Goal: Check status: Check status

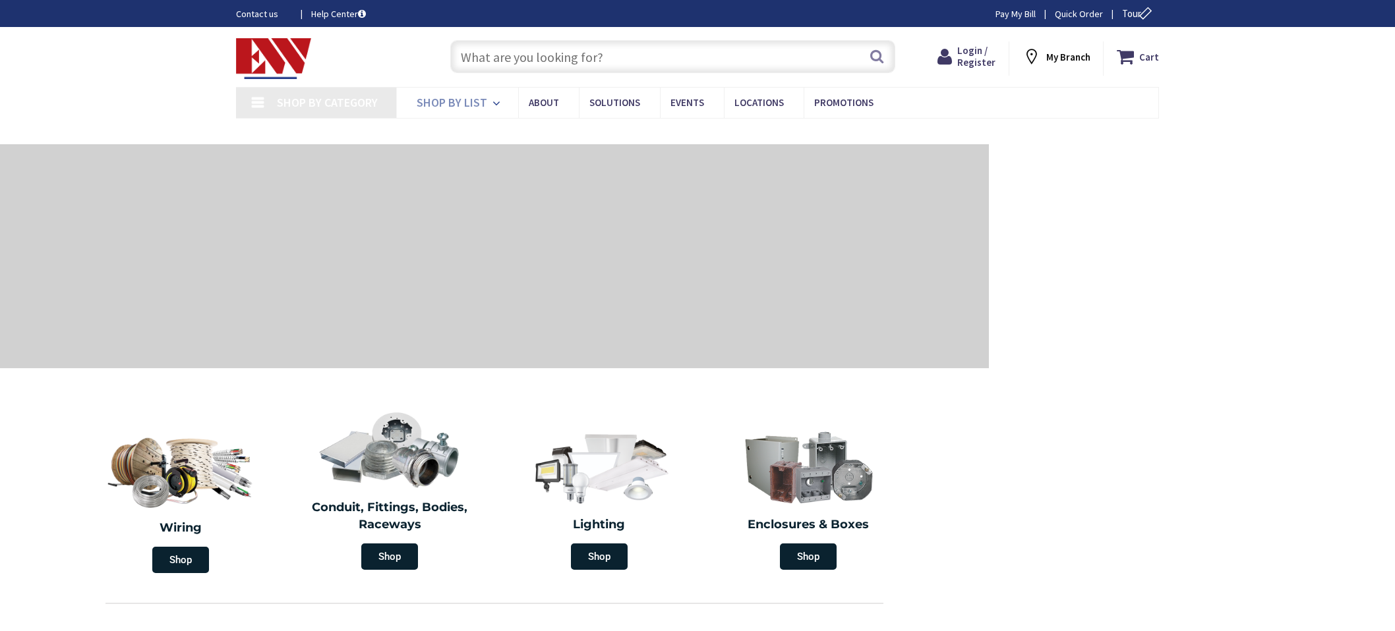
type input "[GEOGRAPHIC_DATA][PERSON_NAME], [GEOGRAPHIC_DATA]"
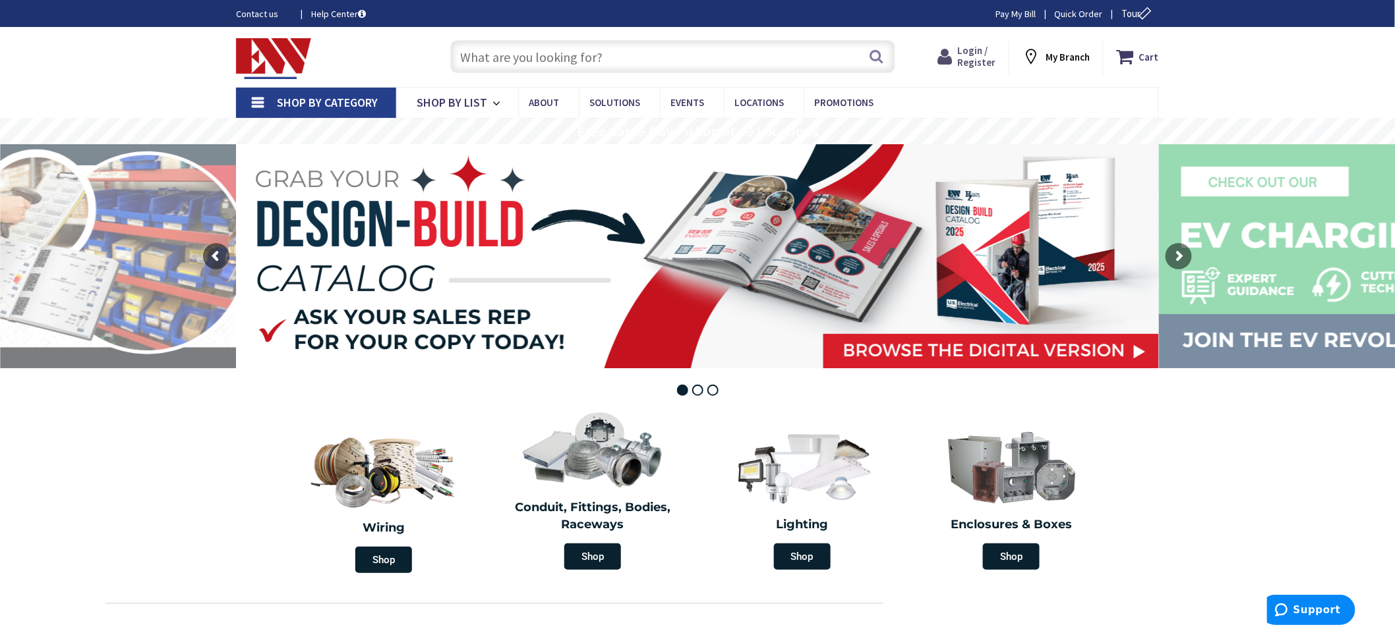
click at [974, 59] on span "Login / Register" at bounding box center [976, 56] width 38 height 24
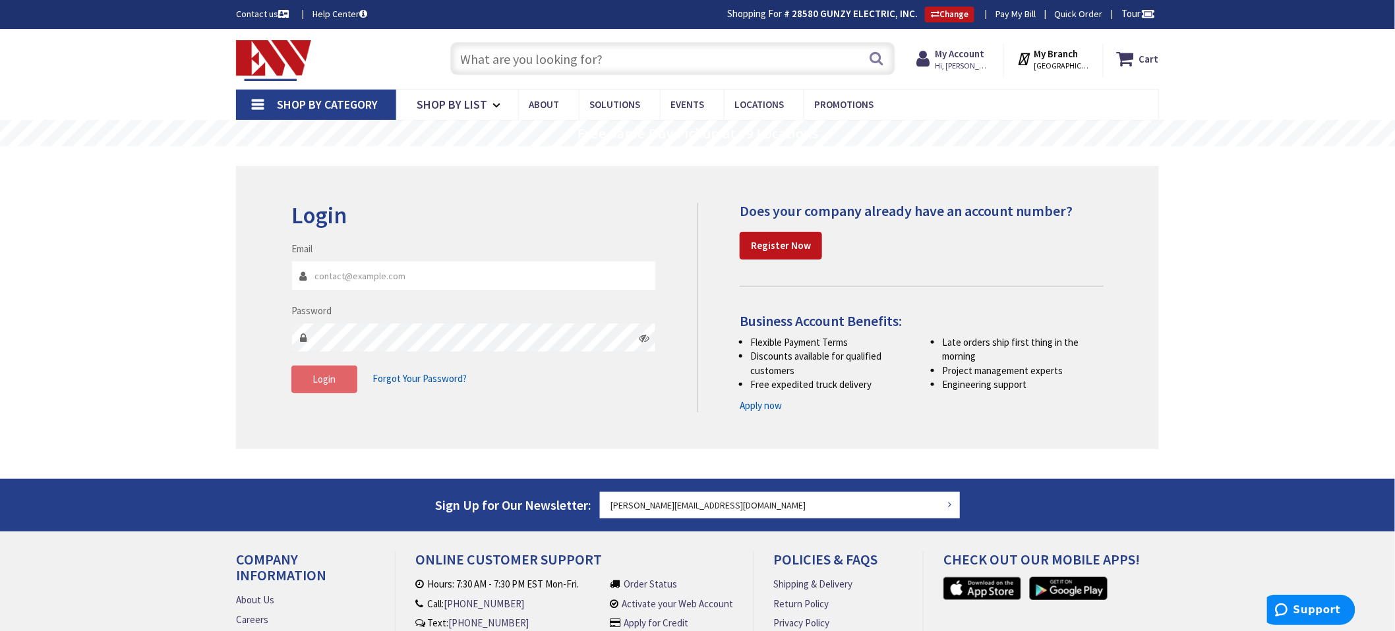
type input "[PERSON_NAME][EMAIL_ADDRESS][DOMAIN_NAME]"
click at [315, 384] on span "Login" at bounding box center [324, 379] width 23 height 13
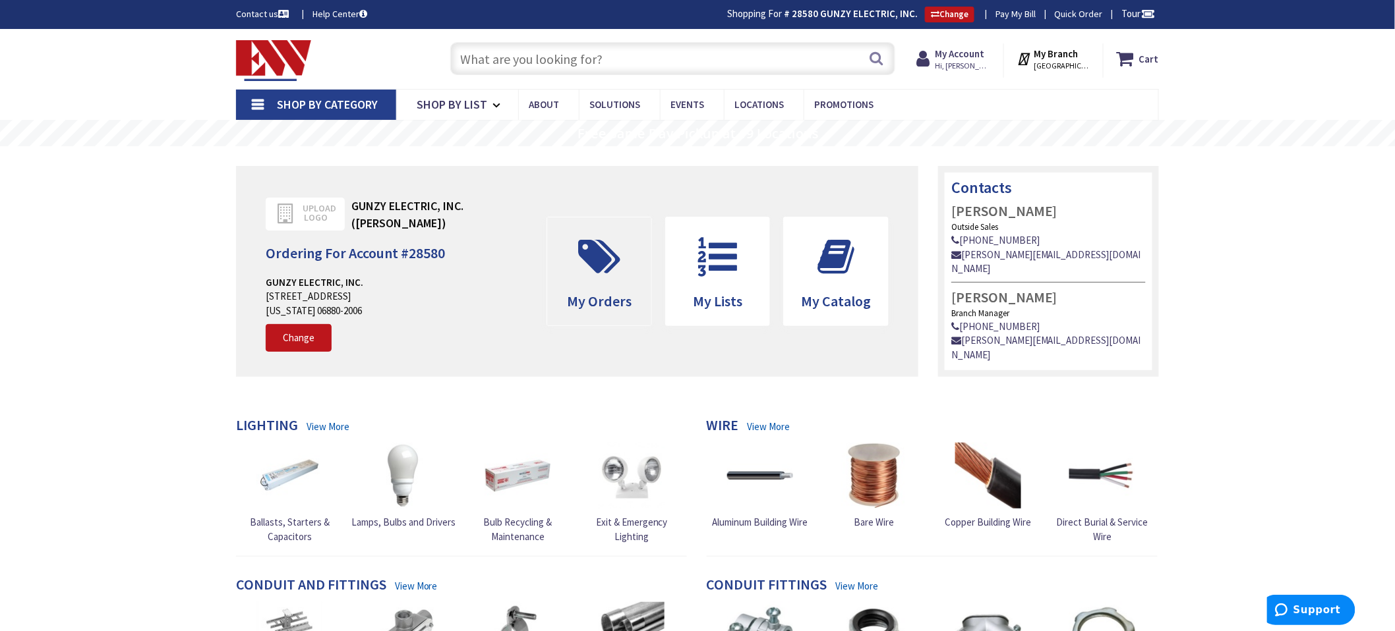
click at [610, 295] on span "My Orders" at bounding box center [599, 301] width 65 height 18
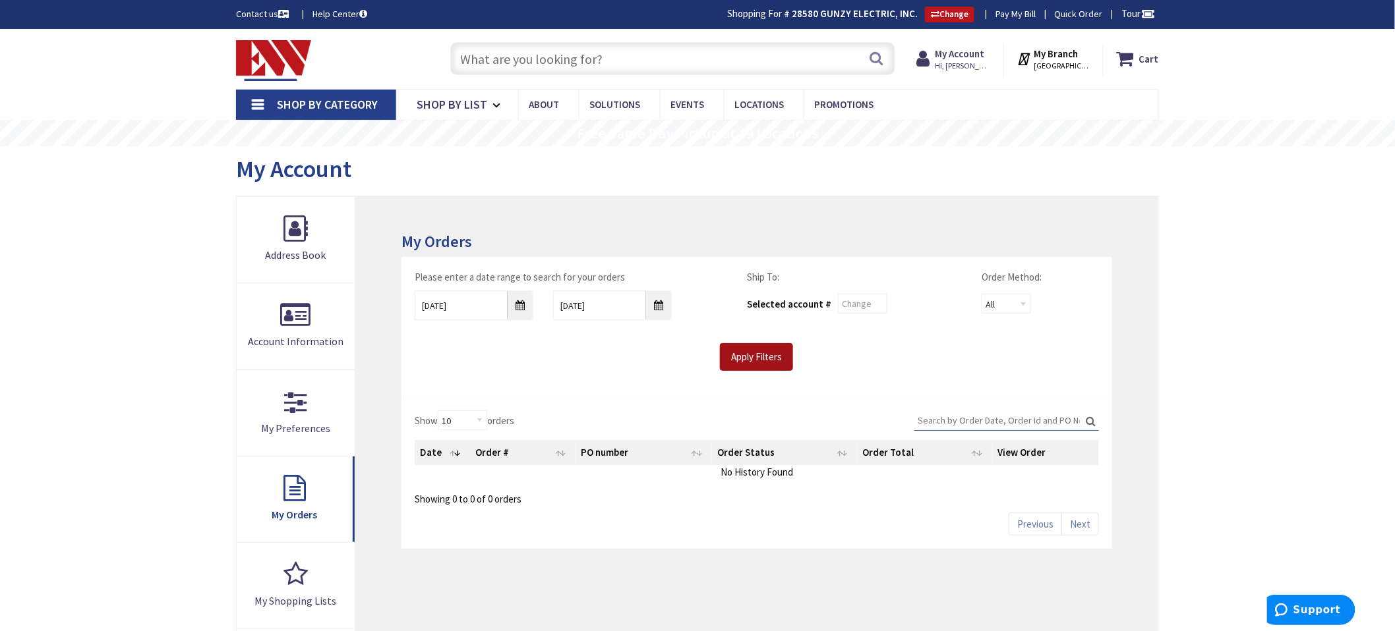
click at [751, 352] on input "Apply Filters" at bounding box center [756, 357] width 73 height 28
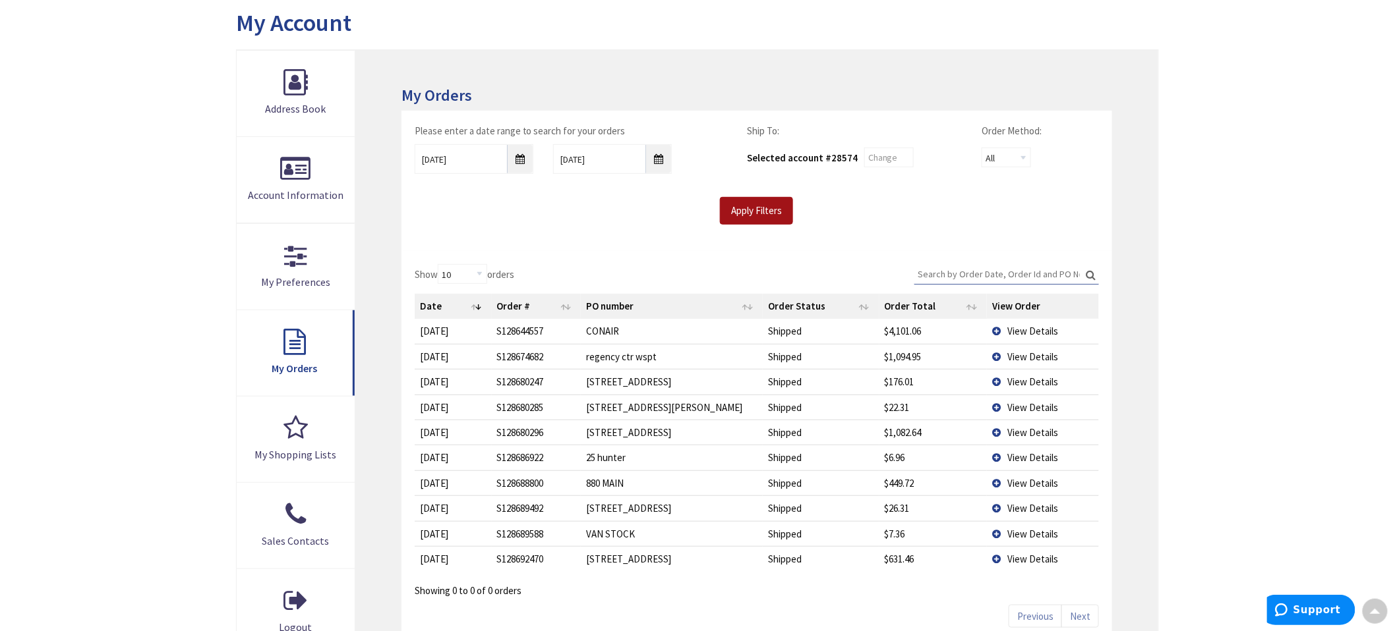
scroll to position [219, 0]
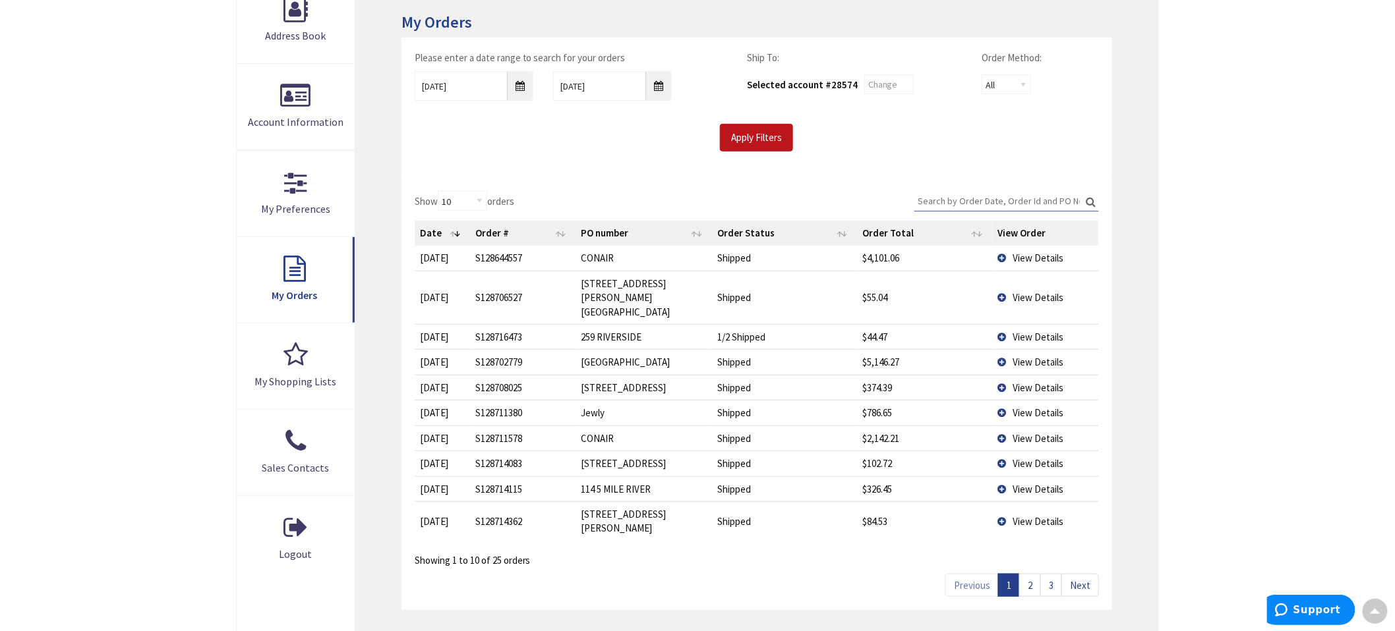
click at [1000, 477] on td "View Details" at bounding box center [1045, 489] width 107 height 25
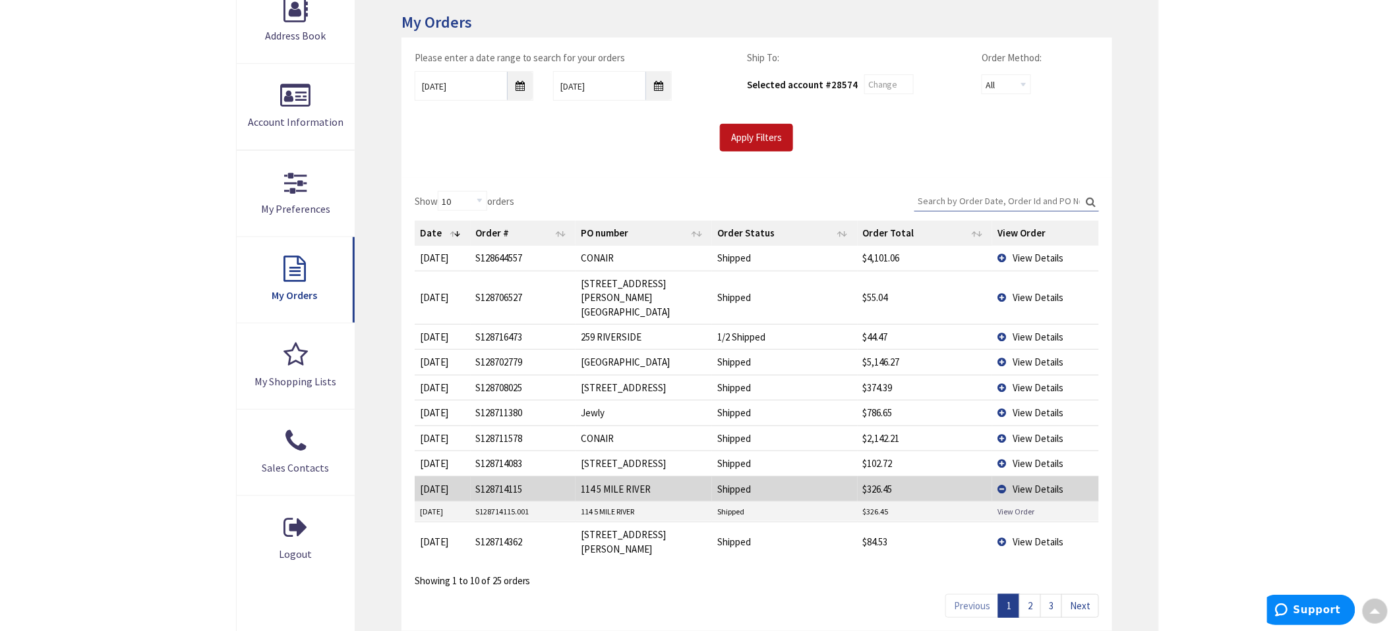
click at [1000, 506] on link "View Order" at bounding box center [1015, 511] width 37 height 11
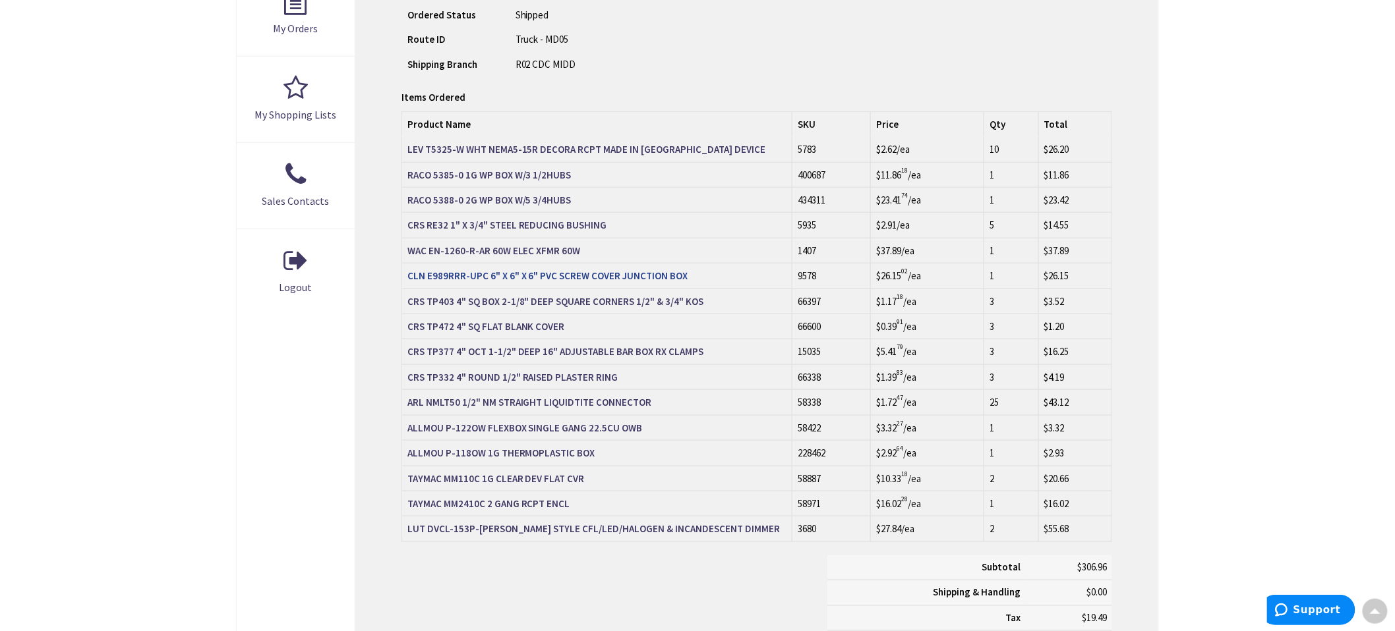
scroll to position [512, 0]
